Goal: Task Accomplishment & Management: Complete application form

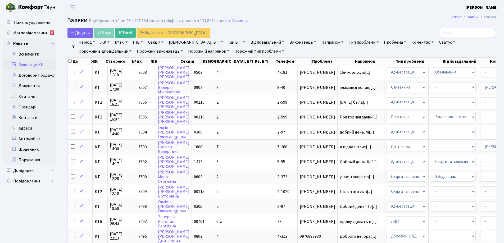
select select "25"
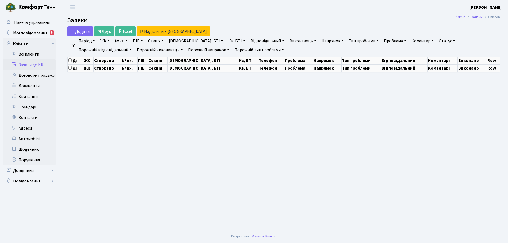
select select "25"
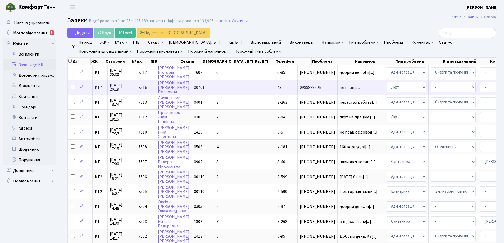
click at [340, 87] on span "не працює" at bounding box center [361, 88] width 42 height 4
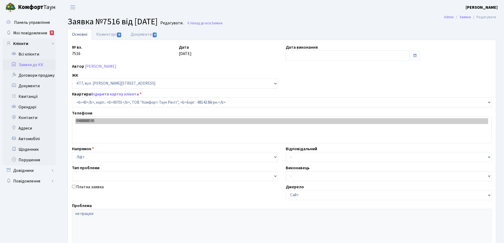
select select "18377"
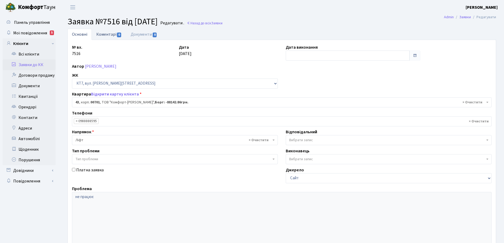
click at [103, 37] on link "Коментарі 0" at bounding box center [109, 34] width 34 height 11
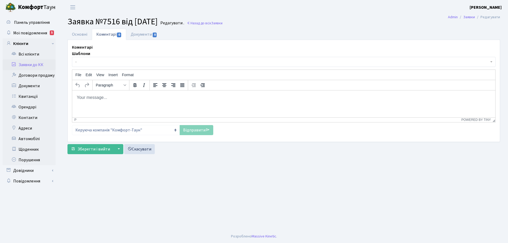
click at [114, 98] on p "Rich Text Area. Press ALT-0 for help." at bounding box center [284, 98] width 415 height 6
click at [148, 97] on p "Добрий вечір!Заявку передано до майстерліфт" at bounding box center [284, 98] width 415 height 6
click at [196, 131] on link "Відправити" at bounding box center [197, 130] width 34 height 10
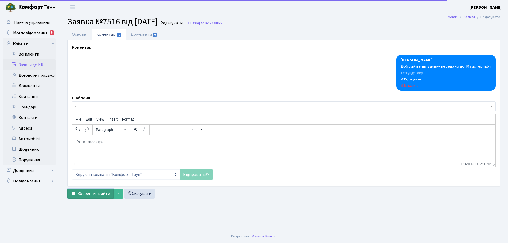
click at [97, 195] on span "Зберегти і вийти" at bounding box center [94, 194] width 33 height 6
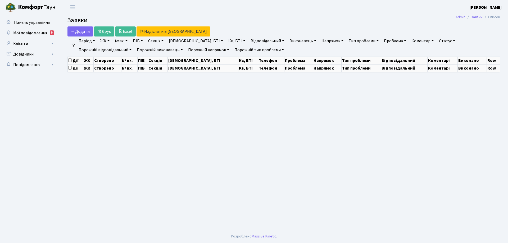
select select "25"
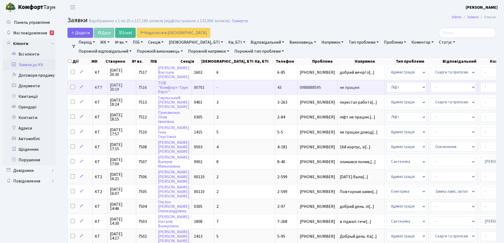
click at [340, 87] on span "не працює" at bounding box center [361, 88] width 42 height 4
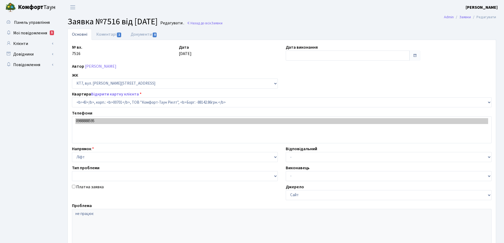
select select "18377"
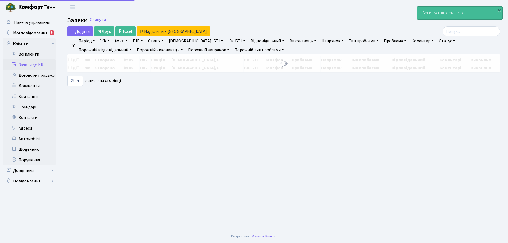
select select "25"
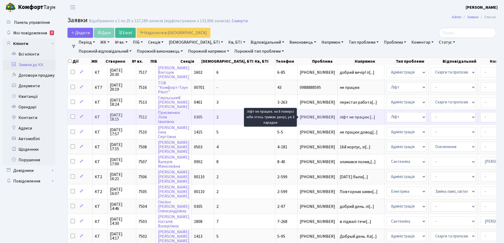
click at [340, 117] on span "ліфт не працює.[...]" at bounding box center [357, 117] width 35 height 6
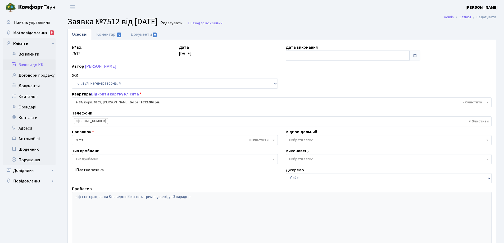
select select "653"
click at [113, 34] on link "Коментарі 0" at bounding box center [109, 34] width 34 height 11
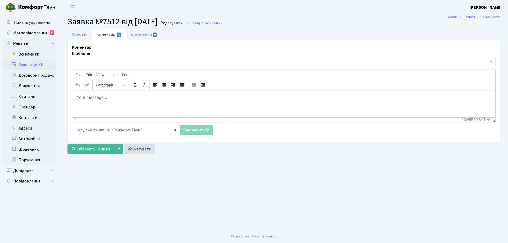
click at [87, 97] on body "Rich Text Area. Press ALT-0 for help." at bounding box center [284, 98] width 415 height 6
click at [145, 98] on p "Добрий вечір! Заявку передано до Майстерліфт" at bounding box center [284, 98] width 415 height 6
click at [173, 97] on p "Добрий вечір! Заявку передано до" Майстерліфт" at bounding box center [284, 98] width 415 height 6
click at [195, 130] on link "Відправити" at bounding box center [197, 130] width 34 height 10
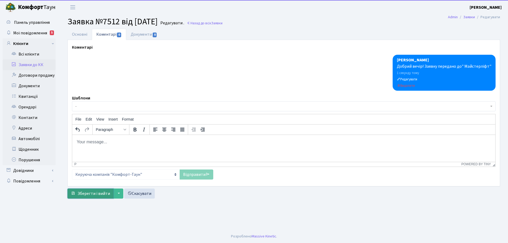
click at [98, 194] on span "Зберегти і вийти" at bounding box center [94, 194] width 33 height 6
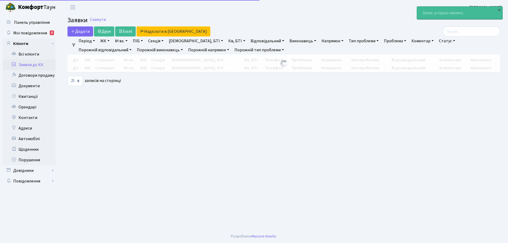
select select "25"
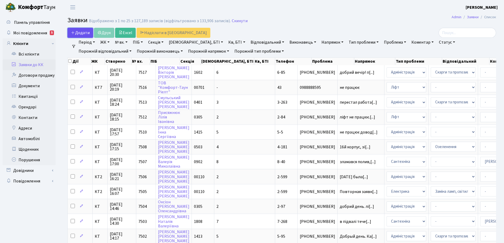
click at [85, 33] on span "Додати" at bounding box center [80, 33] width 19 height 6
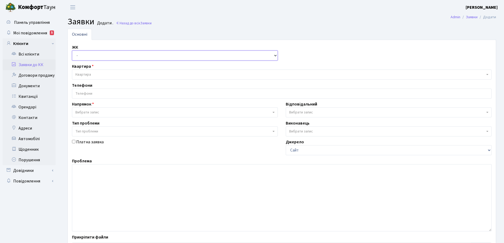
drag, startPoint x: 273, startPoint y: 56, endPoint x: 237, endPoint y: 54, distance: 36.0
click at [273, 55] on select "- КТ, вул. Регенераторна, 4 КТ2, просп. Соборності, 17 КТ3, вул. Березнева, 16 …" at bounding box center [175, 56] width 206 height 10
select select "271"
click at [72, 51] on select "- КТ, вул. Регенераторна, 4 КТ2, просп. Соборності, 17 КТ3, вул. Березнева, 16 …" at bounding box center [175, 56] width 206 height 10
select select
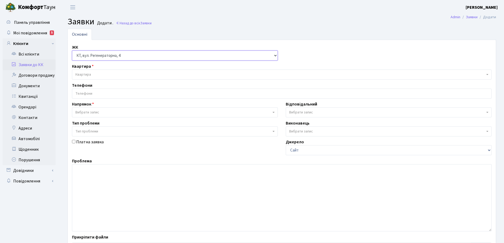
select select
click at [87, 75] on span "Квартира" at bounding box center [83, 74] width 16 height 5
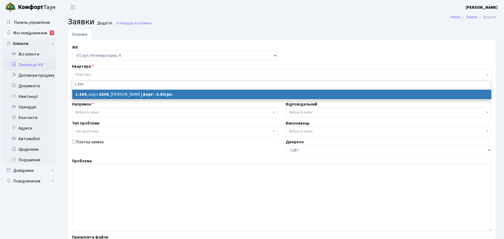
type input "1-364"
select select
select select "364"
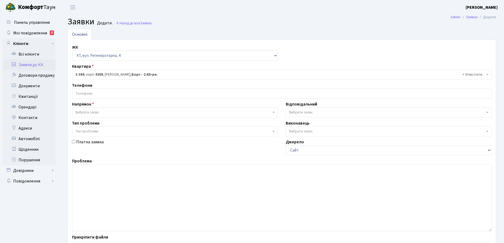
click at [92, 92] on input "search" at bounding box center [281, 94] width 419 height 10
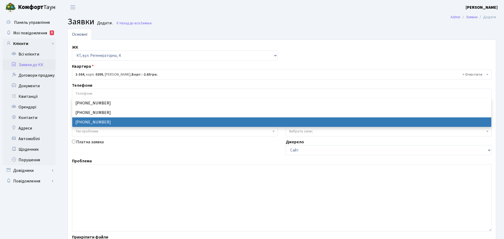
select select "52520"
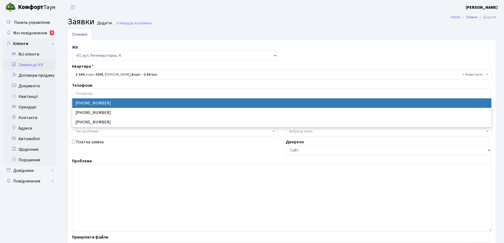
select select "52522"
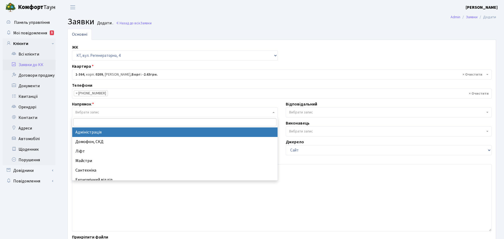
click at [275, 112] on span "Вибрати запис" at bounding box center [175, 112] width 206 height 10
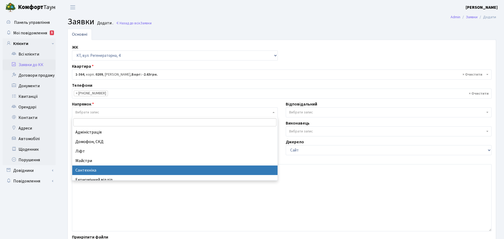
drag, startPoint x: 89, startPoint y: 171, endPoint x: 165, endPoint y: 146, distance: 80.4
select select "2"
select select
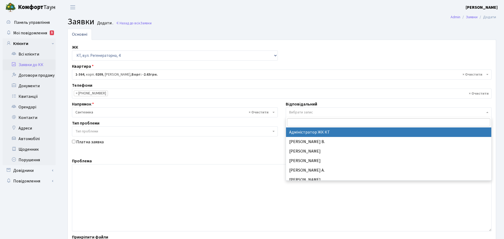
drag, startPoint x: 487, startPoint y: 113, endPoint x: 476, endPoint y: 111, distance: 10.1
click at [485, 112] on span "Вибрати запис" at bounding box center [389, 112] width 206 height 10
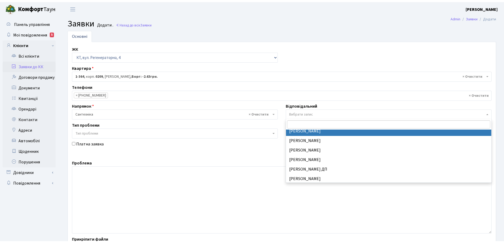
scroll to position [238, 0]
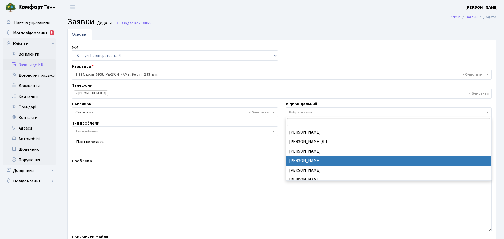
select select "67"
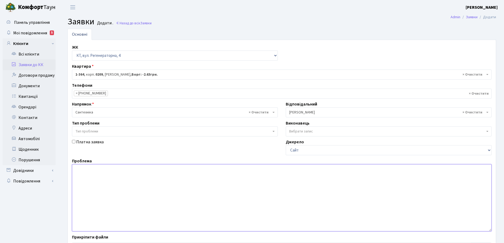
click at [86, 172] on textarea at bounding box center [282, 197] width 420 height 67
type textarea "З"
click at [74, 168] on textarea "каналізація в підвалі" at bounding box center [282, 197] width 420 height 67
click at [126, 168] on textarea "Забита каналізація в підвалі" at bounding box center [282, 197] width 420 height 67
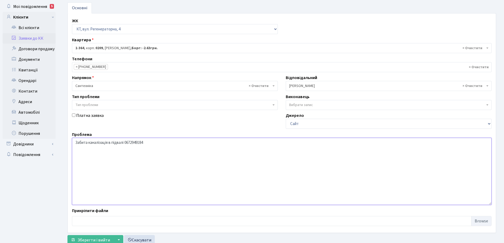
scroll to position [44, 0]
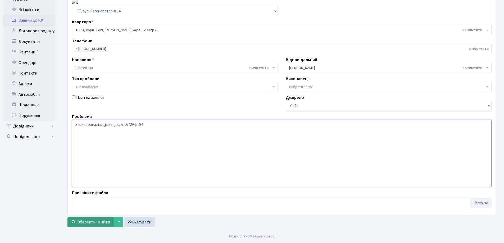
type textarea "Забита каналізація в підвалі 0672949184"
click at [96, 223] on span "Зберегти і вийти" at bounding box center [94, 222] width 33 height 6
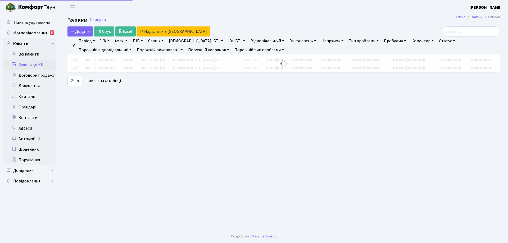
select select "25"
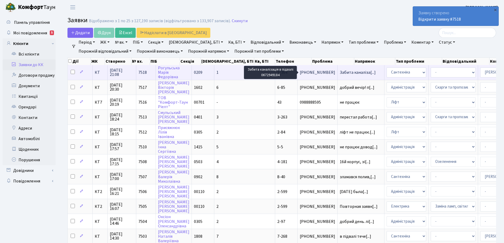
click at [340, 72] on span "Забита каналіза[...]" at bounding box center [358, 73] width 36 height 6
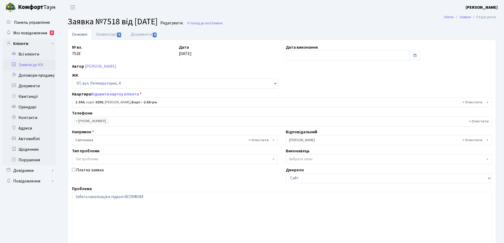
select select "364"
click at [102, 35] on link "Коментарі 0" at bounding box center [109, 34] width 34 height 11
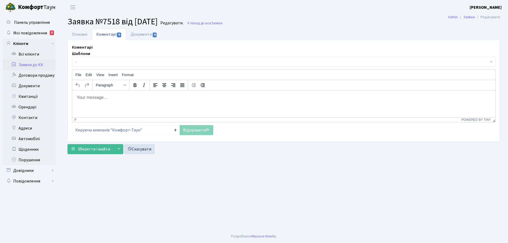
click at [96, 99] on body "Rich Text Area. Press ALT-0 for help." at bounding box center [284, 98] width 415 height 6
click at [81, 96] on body "Rich Text Area. Press ALT-0 for help." at bounding box center [284, 98] width 415 height 6
click at [77, 97] on p "Передано черговому сантехніку" at bounding box center [284, 98] width 415 height 6
click at [93, 97] on p "Заявку Передано черговому сантехніку" at bounding box center [284, 98] width 415 height 6
click at [107, 98] on p "Заявку ередано черговому сантехніку" at bounding box center [284, 98] width 415 height 6
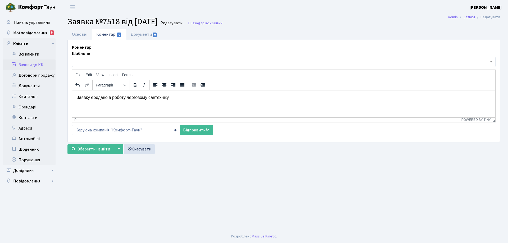
click at [91, 98] on p "Заявку ередано в роботу черговому сантехніку" at bounding box center [284, 98] width 415 height 6
click at [174, 99] on p "Заявку передано в роботу черговому сантехніку" at bounding box center [284, 98] width 415 height 6
click at [186, 130] on link "Відправити" at bounding box center [197, 130] width 34 height 10
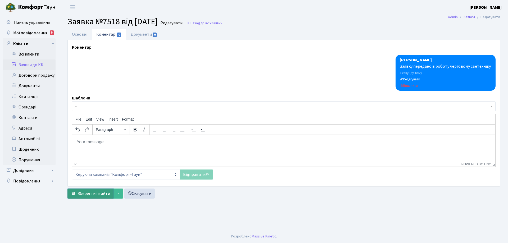
click at [92, 196] on span "Зберегти і вийти" at bounding box center [94, 194] width 33 height 6
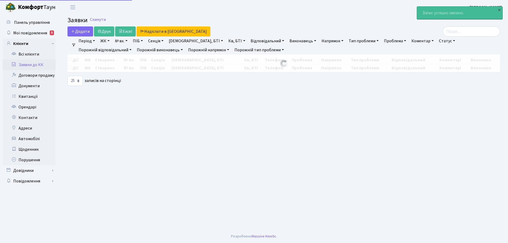
select select "25"
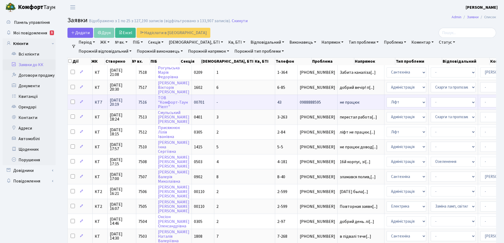
click at [340, 103] on span "не працює" at bounding box center [361, 102] width 42 height 4
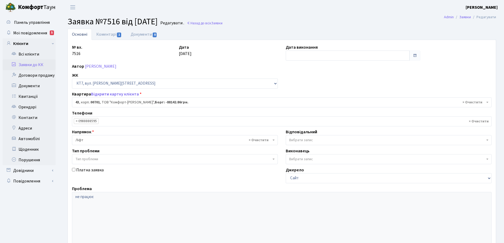
select select "18377"
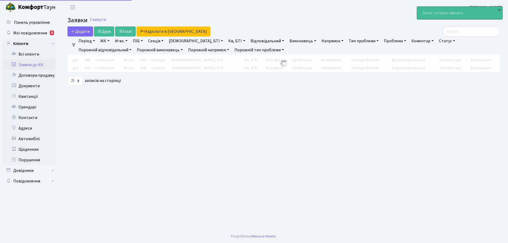
select select "25"
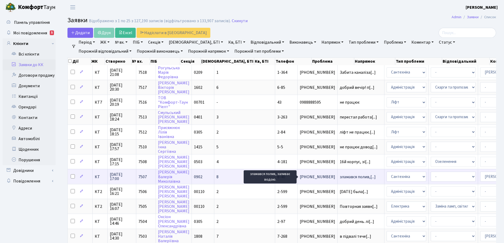
click at [340, 177] on span "зламався полив,[...]" at bounding box center [358, 177] width 36 height 6
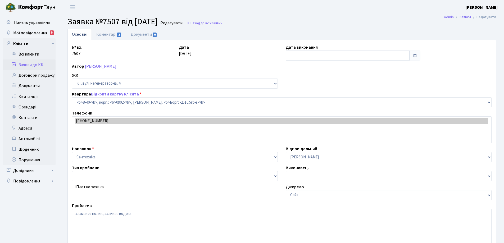
select select "6417"
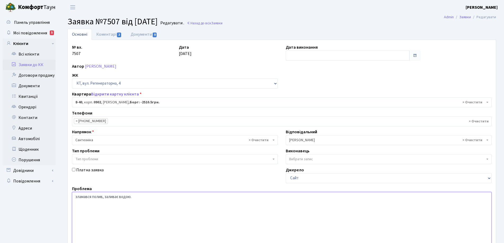
drag, startPoint x: 135, startPoint y: 196, endPoint x: 103, endPoint y: 196, distance: 32.3
click at [103, 196] on textarea "зламався полив, заливає водою." at bounding box center [282, 225] width 420 height 67
click at [77, 197] on textarea "зламався полив, заливає водою." at bounding box center [282, 225] width 420 height 67
click at [107, 197] on textarea "зламався полив, заливає водою." at bounding box center [282, 225] width 420 height 67
click at [110, 35] on link "Коментарі 2" at bounding box center [109, 34] width 34 height 11
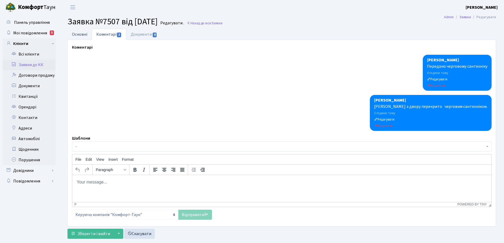
click at [79, 35] on link "Основні" at bounding box center [80, 34] width 24 height 11
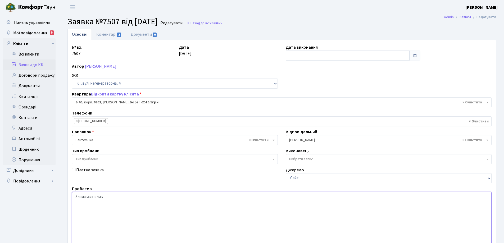
drag, startPoint x: 109, startPoint y: 196, endPoint x: 112, endPoint y: 196, distance: 2.7
click at [110, 196] on textarea "зламався полив, заливає водою." at bounding box center [282, 225] width 420 height 67
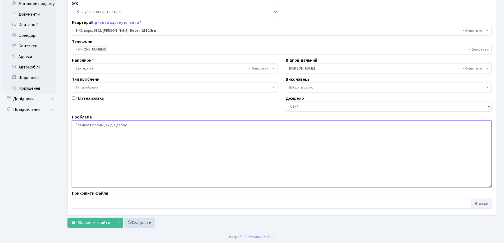
scroll to position [72, 0]
type textarea "Зламався полив , вхід з двору."
click at [103, 223] on span "Зберегти і вийти" at bounding box center [94, 222] width 33 height 6
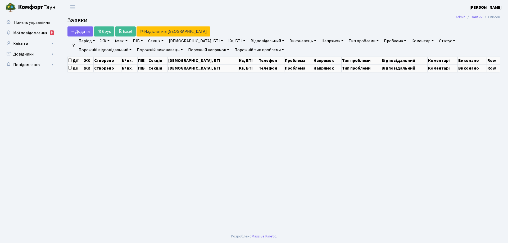
select select "25"
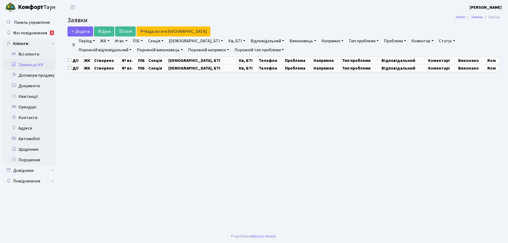
select select "25"
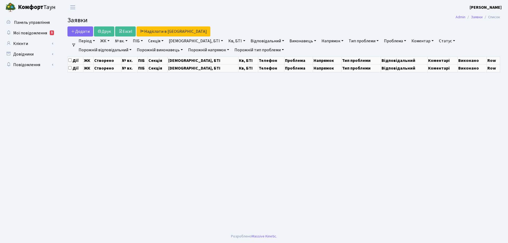
select select "25"
